Goal: Information Seeking & Learning: Learn about a topic

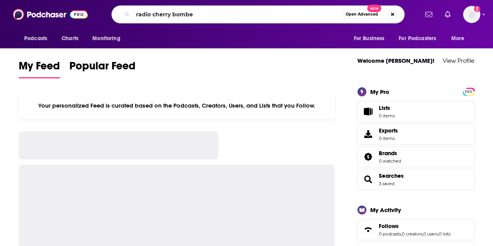
type input "radio cherry bombe"
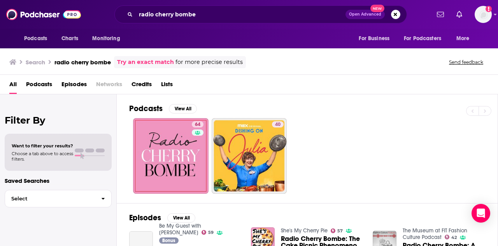
click at [258, 90] on div "All Podcasts Episodes Networks Credits Lists" at bounding box center [250, 86] width 483 height 16
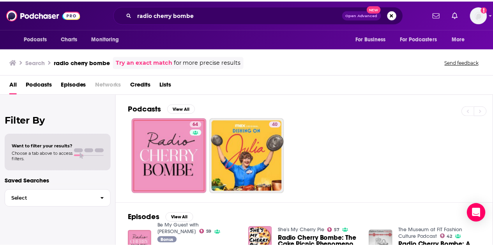
scroll to position [92, 0]
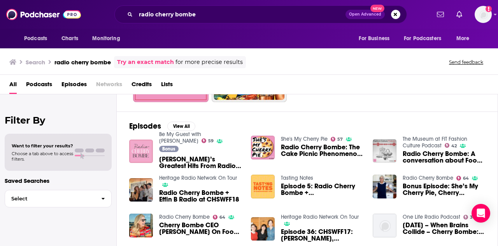
click at [139, 145] on img "Ina’s Greatest Hits From Radio Cherry Bombe" at bounding box center [141, 151] width 24 height 24
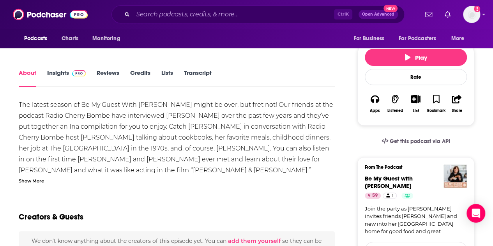
scroll to position [101, 0]
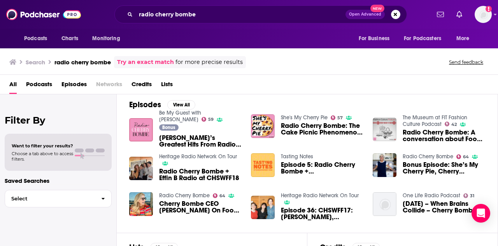
scroll to position [114, 0]
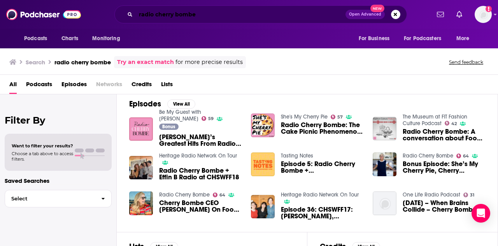
click at [187, 14] on input "radio cherry bombe" at bounding box center [241, 14] width 210 height 12
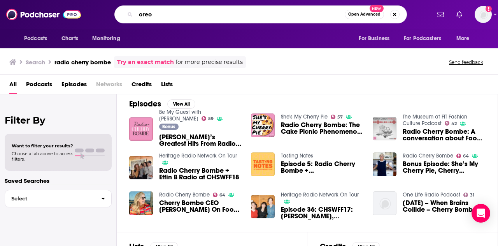
type input "oreo"
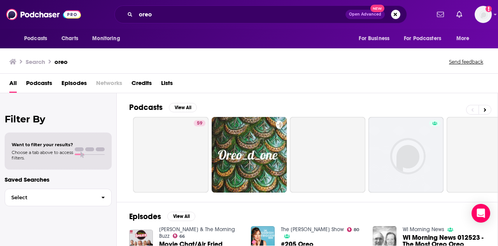
click at [70, 80] on span "Episodes" at bounding box center [74, 85] width 25 height 16
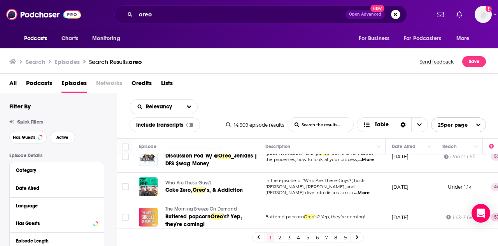
scroll to position [454, 0]
click at [366, 189] on span "...More" at bounding box center [362, 192] width 16 height 6
click at [403, 72] on div "Search Episodes Search Results: oreo Send feedback Save" at bounding box center [249, 60] width 499 height 27
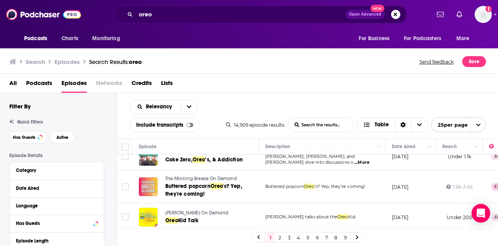
scroll to position [501, 0]
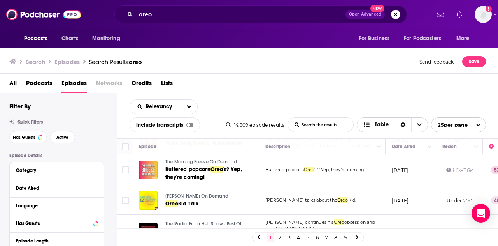
click at [407, 125] on div "Sort Direction" at bounding box center [403, 125] width 16 height 14
click at [406, 125] on div "Sort Direction" at bounding box center [403, 125] width 16 height 14
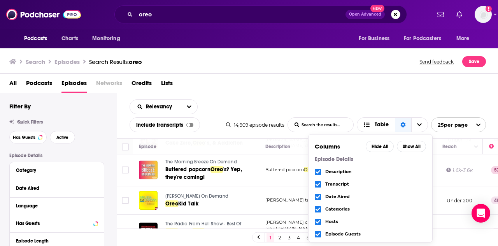
click at [297, 82] on div "All Podcasts Episodes Networks Credits Lists" at bounding box center [250, 85] width 483 height 16
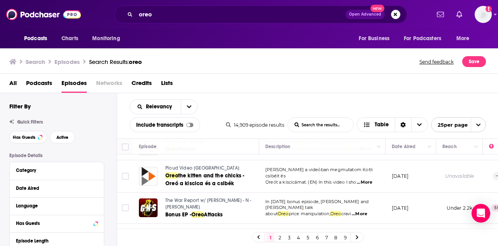
scroll to position [690, 0]
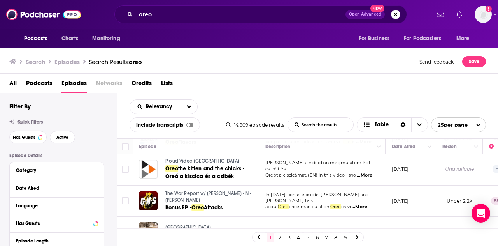
click at [281, 238] on link "2" at bounding box center [280, 236] width 8 height 9
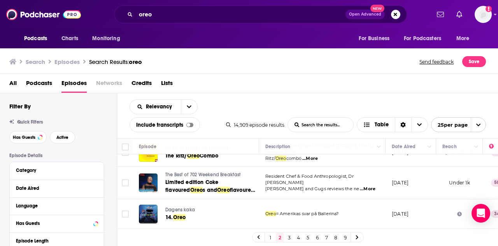
scroll to position [264, 0]
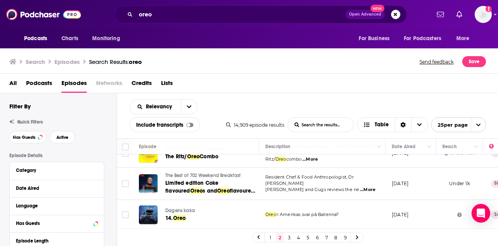
click at [366, 187] on span "...More" at bounding box center [368, 190] width 16 height 6
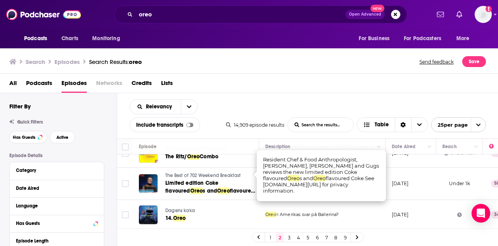
click at [294, 75] on div "All Podcasts Episodes Networks Credits Lists" at bounding box center [249, 83] width 499 height 19
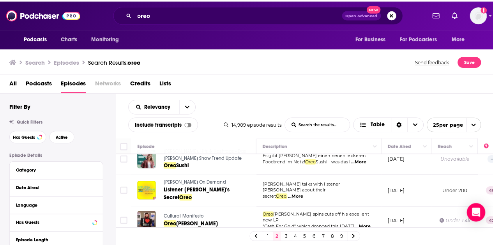
scroll to position [583, 0]
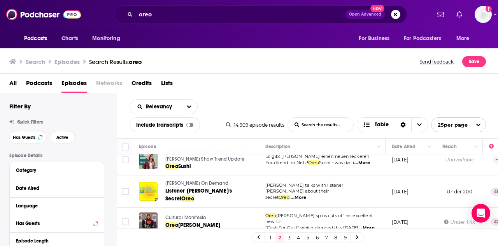
click at [187, 180] on span "Melissa Forman On Demand" at bounding box center [196, 182] width 63 height 5
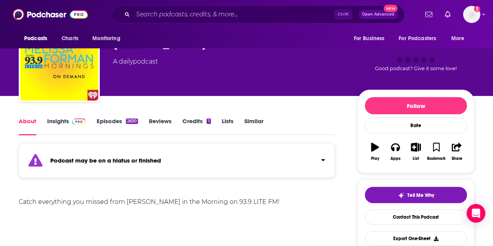
scroll to position [32, 0]
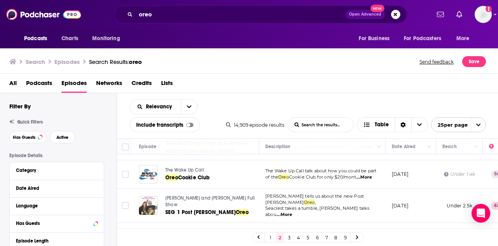
scroll to position [118, 0]
drag, startPoint x: 172, startPoint y: 16, endPoint x: 113, endPoint y: 14, distance: 59.6
click at [113, 14] on div "oreo Open Advanced New" at bounding box center [260, 14] width 339 height 18
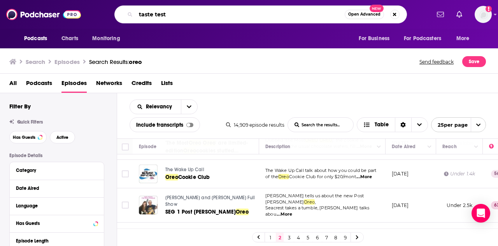
type input "taste test"
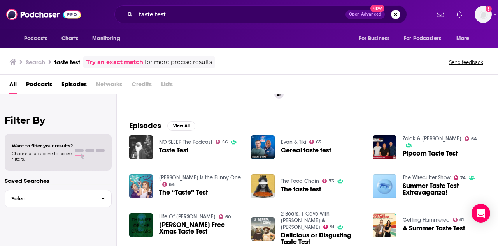
scroll to position [94, 0]
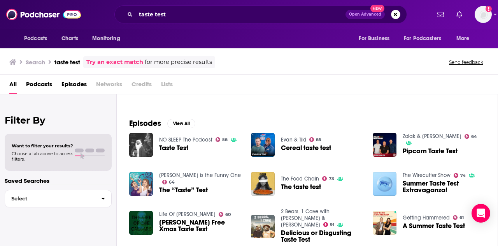
click at [71, 84] on span "Episodes" at bounding box center [74, 86] width 25 height 16
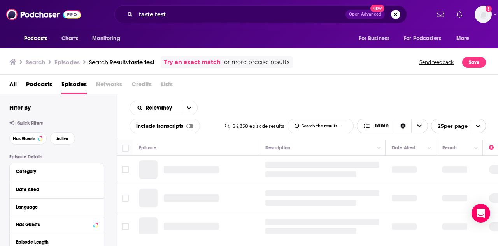
click at [421, 122] on span "Choose View" at bounding box center [420, 126] width 16 height 14
click at [421, 123] on icon "Choose View" at bounding box center [419, 125] width 5 height 5
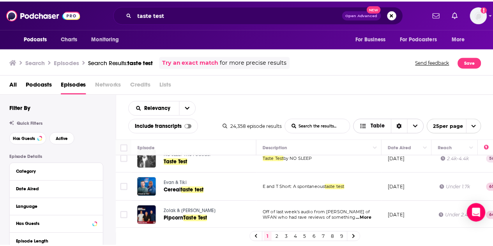
scroll to position [13, 0]
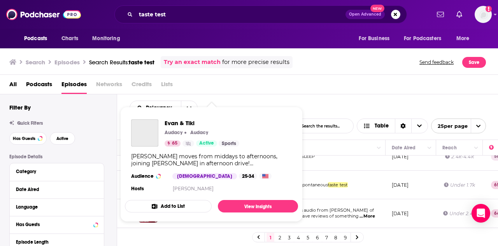
click at [173, 179] on div "Podcasts Charts Monitoring taste test Open Advanced New For Business For Podcas…" at bounding box center [249, 123] width 498 height 246
click at [143, 134] on img "Evan & Tiki" at bounding box center [144, 132] width 27 height 27
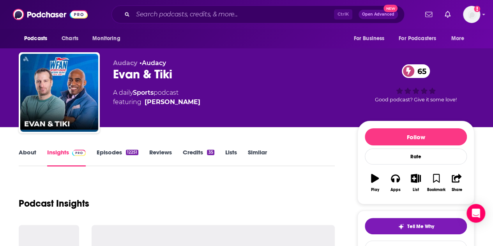
click at [106, 157] on link "Episodes 12251" at bounding box center [118, 157] width 42 height 18
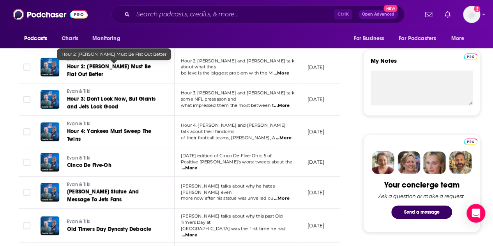
scroll to position [267, 0]
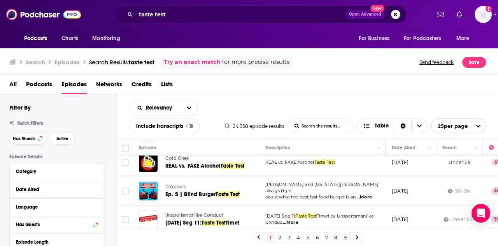
scroll to position [655, 0]
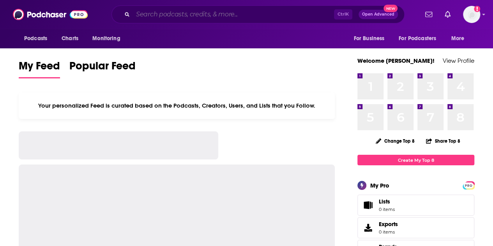
click at [188, 14] on input "Search podcasts, credits, & more..." at bounding box center [233, 14] width 201 height 12
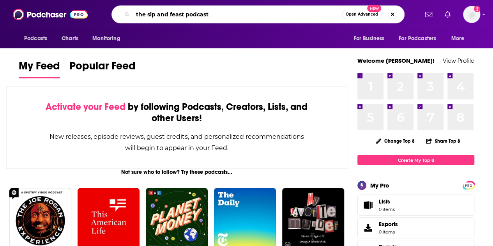
type input "the sip and feast podcast"
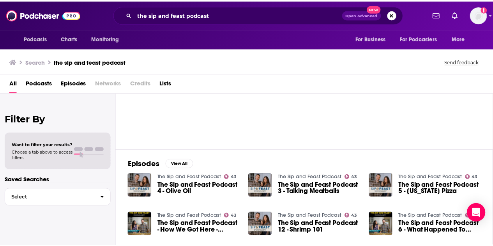
scroll to position [53, 0]
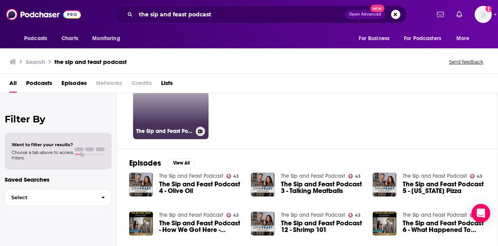
click at [170, 102] on link "43 The Sip and Feast Podcast" at bounding box center [171, 101] width 76 height 76
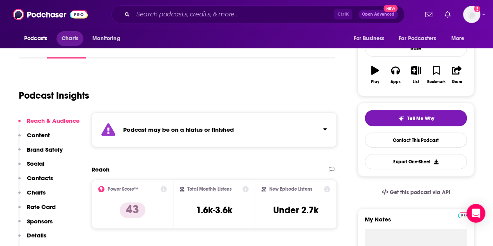
scroll to position [58, 0]
